Goal: Information Seeking & Learning: Stay updated

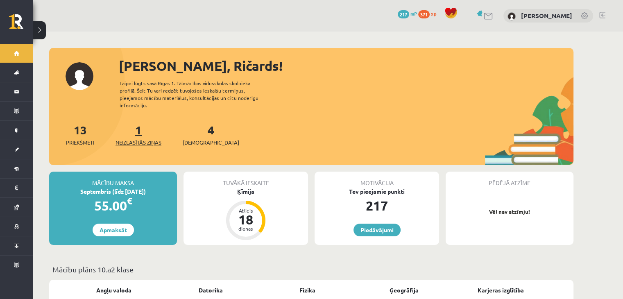
click at [150, 138] on span "Neizlasītās ziņas" at bounding box center [138, 142] width 46 height 8
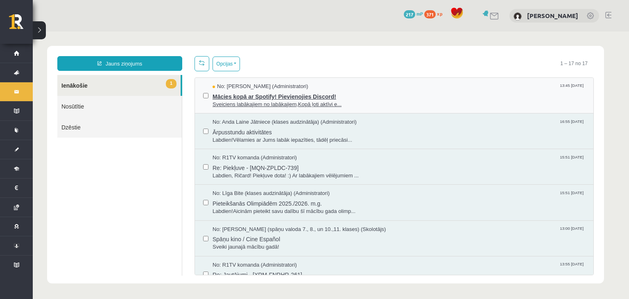
click at [248, 87] on span "No: [PERSON_NAME] (Administratori)" at bounding box center [260, 87] width 96 height 8
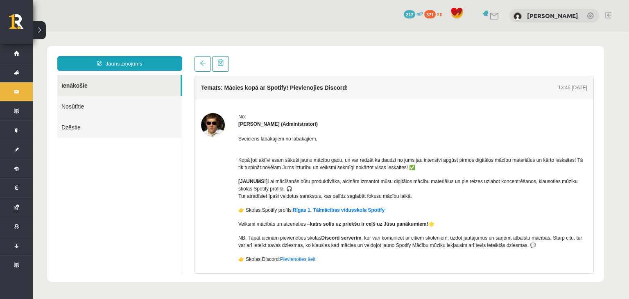
click at [75, 109] on link "Nosūtītie" at bounding box center [119, 106] width 124 height 21
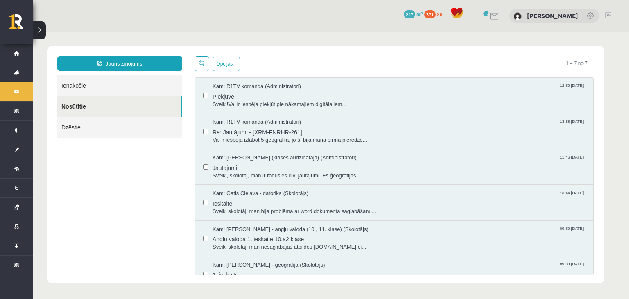
click at [68, 121] on link "Dzēstie" at bounding box center [119, 127] width 124 height 21
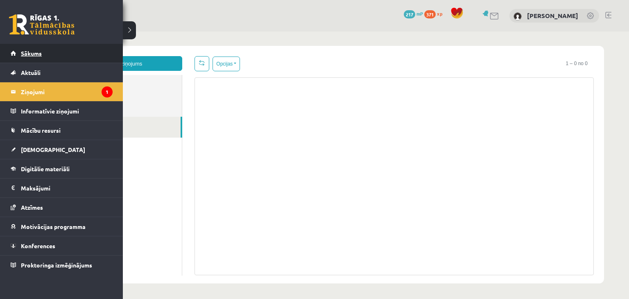
click at [29, 50] on span "Sākums" at bounding box center [31, 53] width 21 height 7
